Goal: Information Seeking & Learning: Learn about a topic

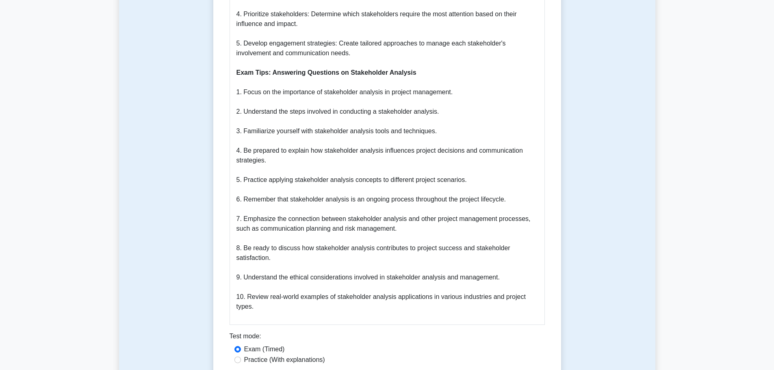
scroll to position [528, 0]
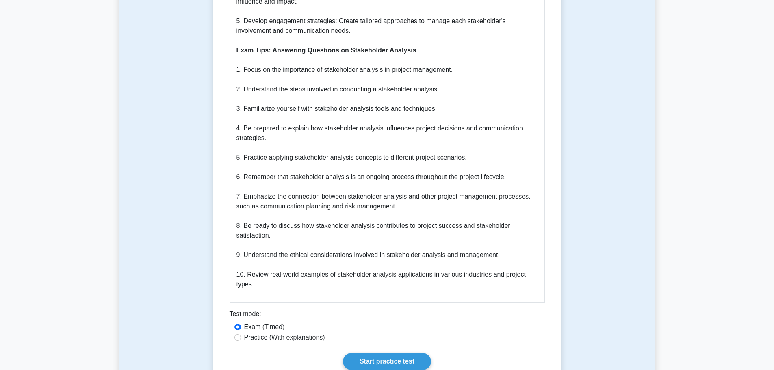
click at [377, 353] on link "Start practice test" at bounding box center [387, 361] width 88 height 17
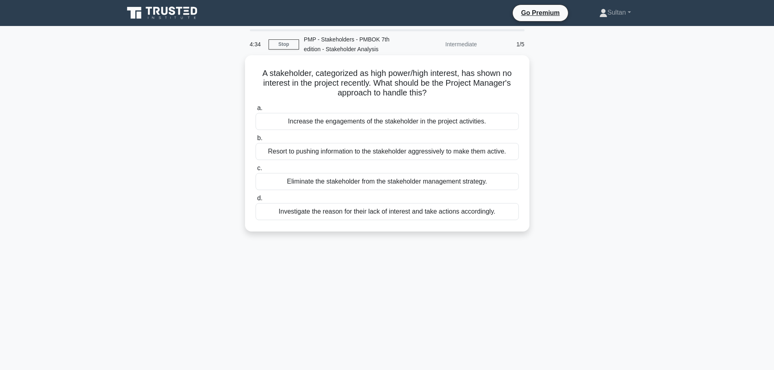
click at [346, 212] on div "Investigate the reason for their lack of interest and take actions accordingly." at bounding box center [387, 211] width 263 height 17
click at [256, 201] on input "d. Investigate the reason for their lack of interest and take actions according…" at bounding box center [256, 198] width 0 height 5
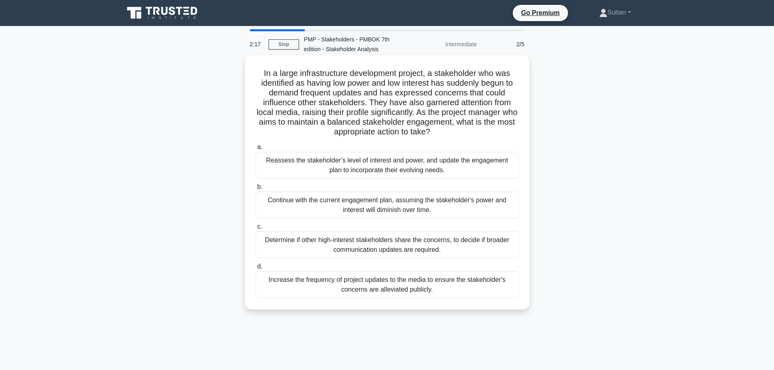
click at [332, 156] on div "Reassess the stakeholder’s level of interest and power, and update the engageme…" at bounding box center [387, 165] width 263 height 27
click at [256, 150] on input "a. Reassess the stakeholder’s level of interest and power, and update the engag…" at bounding box center [256, 147] width 0 height 5
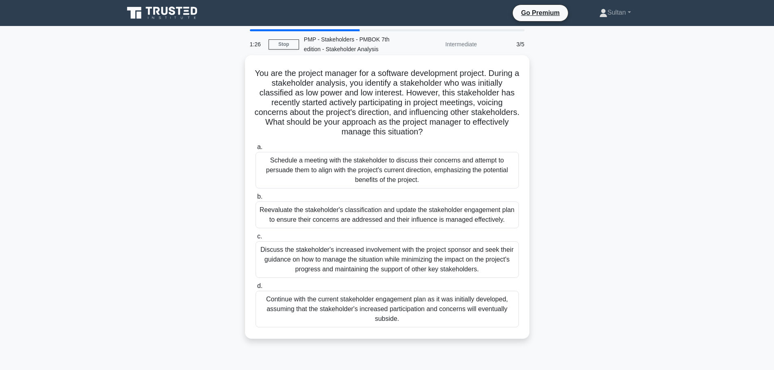
click at [282, 211] on div "Reevaluate the stakeholder's classification and update the stakeholder engageme…" at bounding box center [387, 215] width 263 height 27
click at [256, 200] on input "b. Reevaluate the stakeholder's classification and update the stakeholder engag…" at bounding box center [256, 196] width 0 height 5
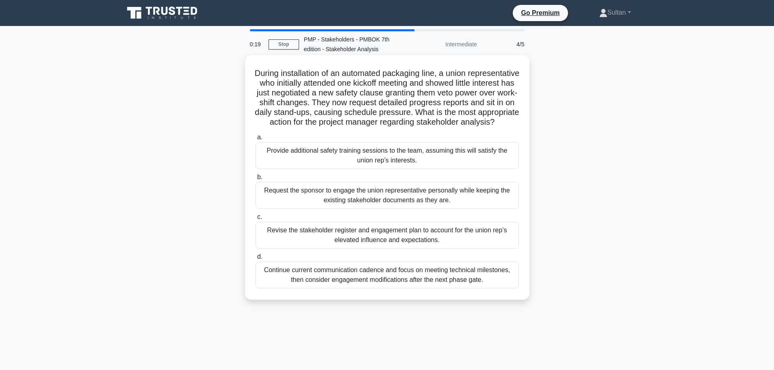
click at [319, 246] on div "Revise the stakeholder register and engagement plan to account for the union re…" at bounding box center [387, 235] width 263 height 27
click at [256, 220] on input "c. Revise the stakeholder register and engagement plan to account for the union…" at bounding box center [256, 217] width 0 height 5
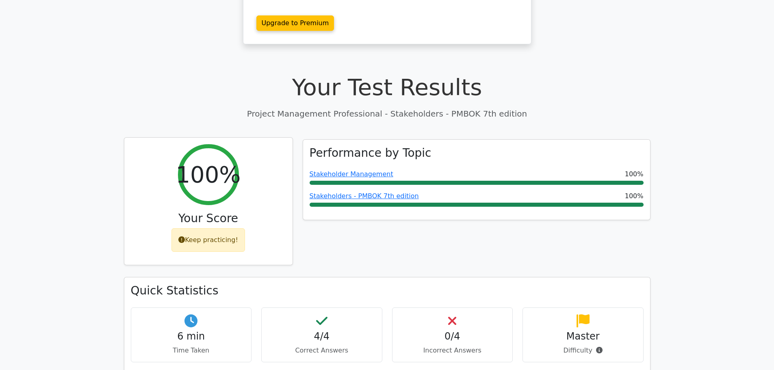
scroll to position [203, 0]
